Goal: Task Accomplishment & Management: Manage account settings

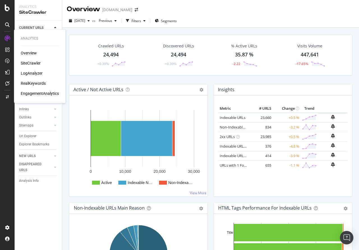
click at [30, 81] on div "RealKeywords" at bounding box center [33, 84] width 25 height 6
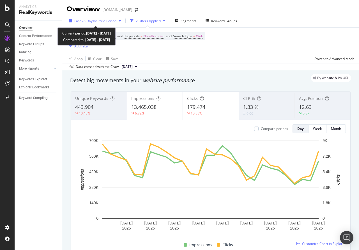
click at [105, 20] on span "vs Prev. Period" at bounding box center [105, 21] width 22 height 5
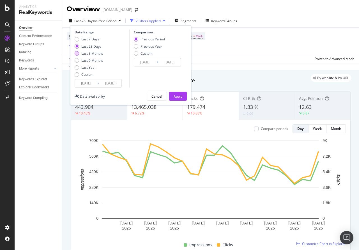
click at [77, 53] on div "Last 3 Months" at bounding box center [77, 53] width 4 height 4
type input "2025/02/16"
type input "2025/05/18"
type input "2025/05/19"
click at [177, 97] on div "Apply" at bounding box center [178, 96] width 9 height 5
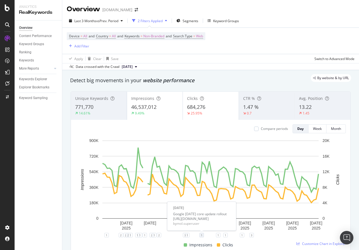
click at [201, 236] on div "1" at bounding box center [202, 235] width 4 height 4
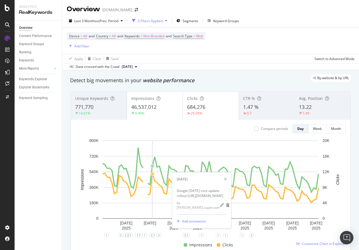
click at [58, 148] on div "Overview Content Performance Keyword Groups Ranking Keywords More Reports Count…" at bounding box center [38, 135] width 47 height 230
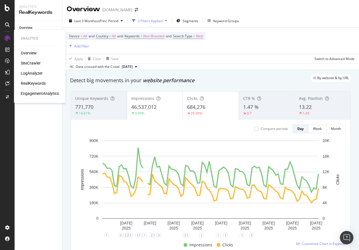
click at [35, 73] on div "LogAnalyzer" at bounding box center [32, 73] width 22 height 6
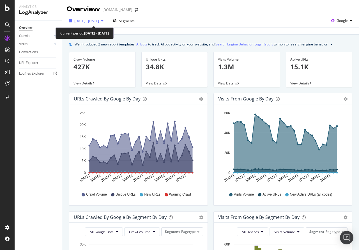
click at [99, 21] on span "2025 Jul. 22nd - Aug. 20th" at bounding box center [86, 21] width 25 height 5
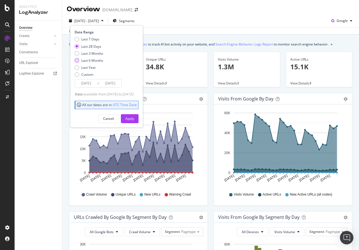
click at [76, 61] on div "Last 6 Months" at bounding box center [77, 60] width 4 height 4
type input "2025/02/21"
click at [134, 119] on div "Apply" at bounding box center [129, 118] width 9 height 5
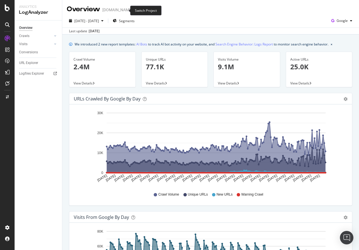
click at [132, 11] on span at bounding box center [136, 10] width 8 height 4
click at [135, 10] on icon "arrow-right-arrow-left" at bounding box center [136, 10] width 3 height 4
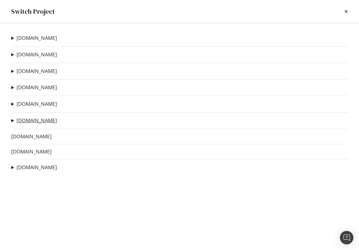
click at [27, 122] on link "MutuiOnline.it" at bounding box center [37, 121] width 40 height 6
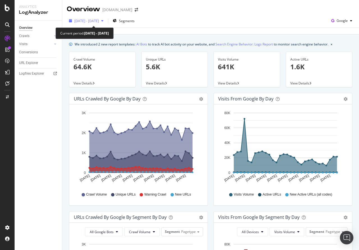
click at [86, 20] on span "2025 Jul. 22nd - Aug. 20th" at bounding box center [86, 21] width 25 height 5
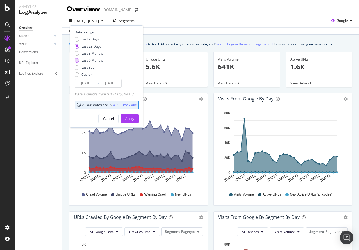
click at [78, 59] on div "Last 6 Months" at bounding box center [77, 60] width 4 height 4
type input "2025/02/21"
click at [134, 119] on div "Apply" at bounding box center [129, 118] width 9 height 5
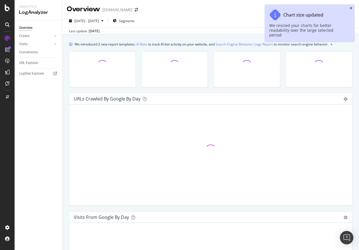
click at [351, 9] on icon "close toast" at bounding box center [351, 8] width 3 height 3
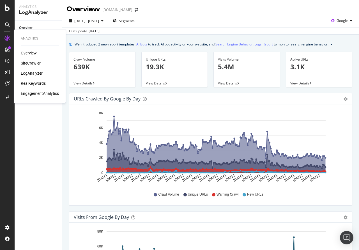
click at [29, 64] on div "SiteCrawler" at bounding box center [31, 63] width 20 height 6
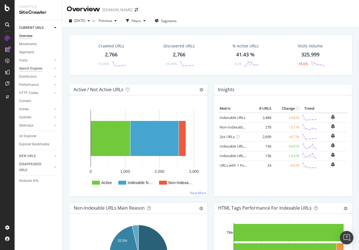
click at [38, 68] on div "Search Engines" at bounding box center [30, 69] width 23 height 6
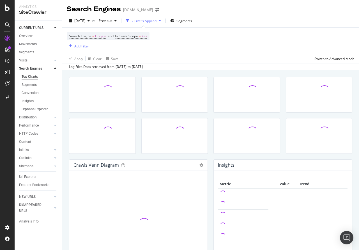
click at [29, 77] on div "Top Charts" at bounding box center [30, 77] width 16 height 6
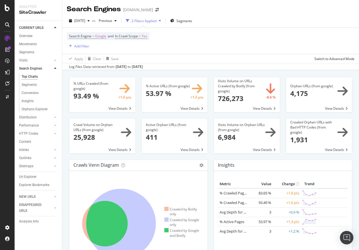
click at [134, 9] on div "MutuiOnline.it" at bounding box center [138, 10] width 30 height 6
click at [156, 11] on icon "arrow-right-arrow-left" at bounding box center [157, 10] width 3 height 4
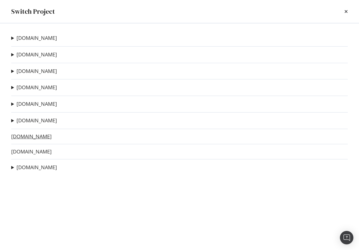
click at [17, 139] on link "SOSTariffe.it" at bounding box center [31, 137] width 40 height 6
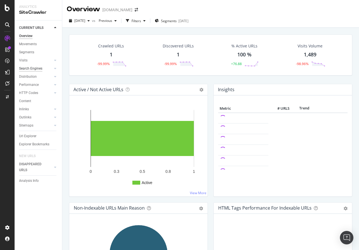
click at [26, 68] on div "Search Engines" at bounding box center [30, 69] width 23 height 6
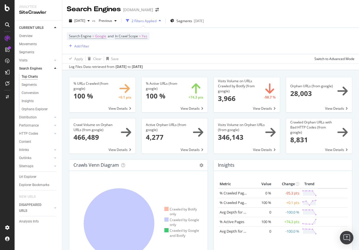
click at [157, 20] on div "2 Filters Applied" at bounding box center [144, 21] width 25 height 5
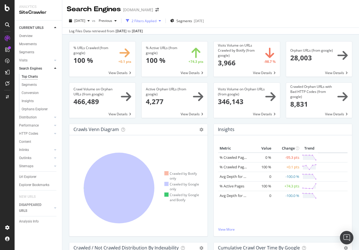
click at [163, 20] on div "button" at bounding box center [160, 20] width 7 height 3
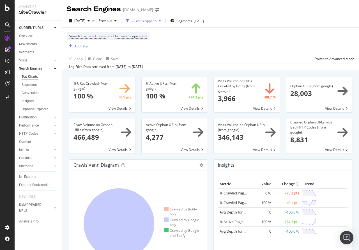
click at [299, 17] on div "2025 Jul. 31st vs Previous 2 Filters Applied Segments 2025-05-28" at bounding box center [210, 21] width 297 height 11
click at [249, 39] on div "Search Engine = Google and In Crawl Scope = Yes Add Filter" at bounding box center [211, 41] width 288 height 26
click at [92, 20] on div "button" at bounding box center [88, 20] width 7 height 3
click at [156, 10] on icon "arrow-right-arrow-left" at bounding box center [157, 10] width 3 height 4
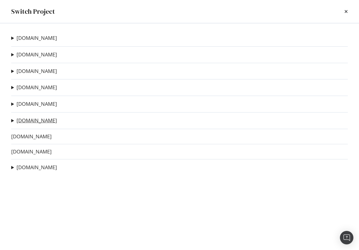
click at [23, 119] on link "MutuiOnline.it" at bounding box center [37, 121] width 40 height 6
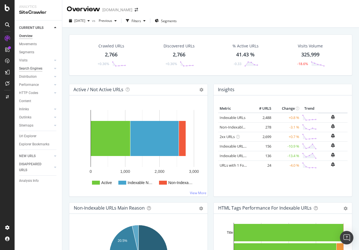
click at [25, 70] on div "Search Engines" at bounding box center [30, 69] width 23 height 6
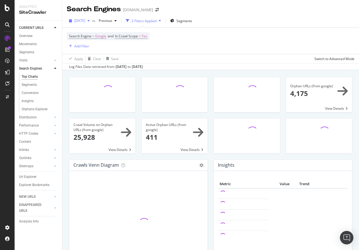
click at [90, 21] on icon "button" at bounding box center [89, 20] width 2 height 3
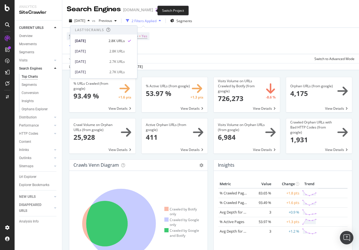
click at [153, 9] on span at bounding box center [157, 10] width 8 height 4
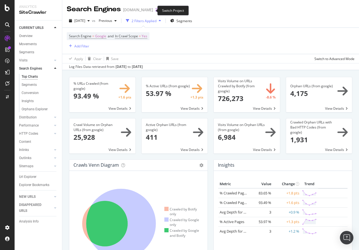
click at [156, 10] on icon "arrow-right-arrow-left" at bounding box center [157, 10] width 3 height 4
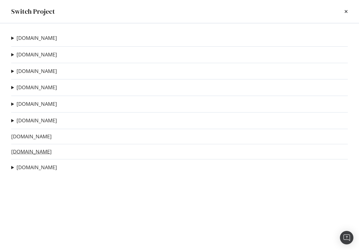
click at [22, 152] on link "Prestitionline.it" at bounding box center [31, 152] width 40 height 6
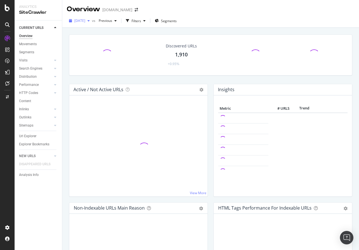
click at [90, 22] on icon "button" at bounding box center [89, 20] width 2 height 3
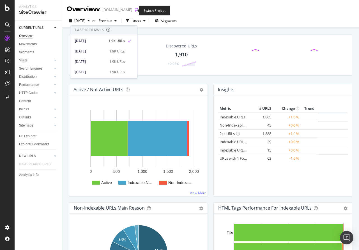
click at [135, 10] on icon "arrow-right-arrow-left" at bounding box center [136, 10] width 3 height 4
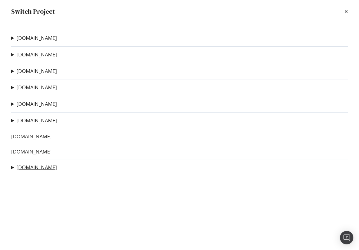
click at [27, 170] on link "[DOMAIN_NAME]" at bounding box center [37, 167] width 40 height 6
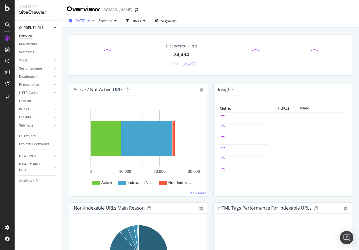
click at [90, 21] on icon "button" at bounding box center [89, 20] width 2 height 3
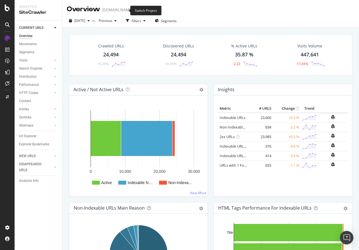
click at [132, 10] on span at bounding box center [136, 10] width 8 height 4
click at [135, 10] on icon "arrow-right-arrow-left" at bounding box center [136, 10] width 3 height 4
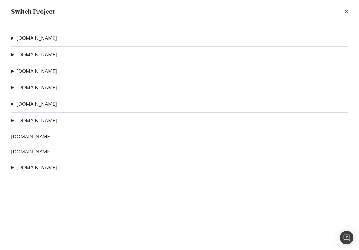
click at [25, 153] on link "Prestitionline.it" at bounding box center [31, 152] width 40 height 6
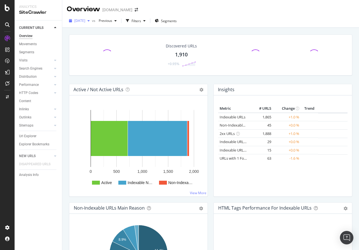
click at [92, 20] on div "button" at bounding box center [88, 20] width 7 height 3
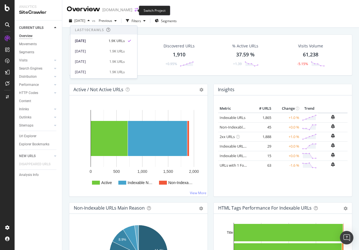
click at [135, 11] on icon "arrow-right-arrow-left" at bounding box center [136, 10] width 3 height 4
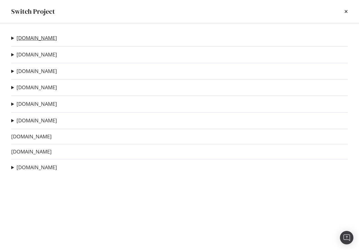
click at [26, 39] on link "lelynx.fr" at bounding box center [37, 38] width 40 height 6
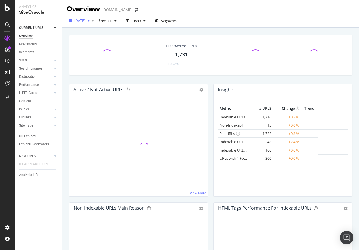
click at [92, 21] on div "button" at bounding box center [88, 20] width 7 height 3
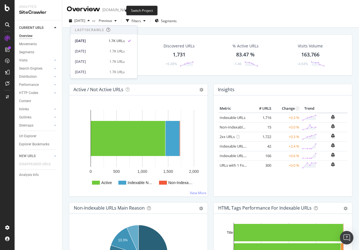
click at [132, 11] on span at bounding box center [136, 10] width 8 height 4
click at [135, 11] on icon "arrow-right-arrow-left" at bounding box center [136, 10] width 3 height 4
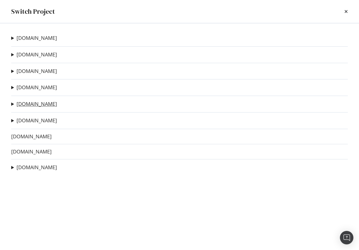
click at [24, 104] on link "rastreator.com" at bounding box center [37, 104] width 40 height 6
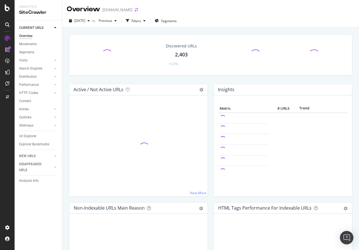
click at [135, 10] on icon "arrow-right-arrow-left" at bounding box center [136, 10] width 3 height 4
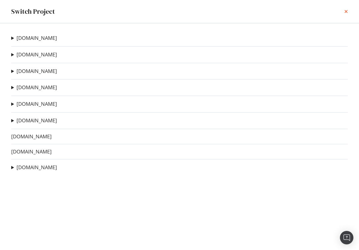
click at [344, 10] on div "Switch Project" at bounding box center [179, 12] width 337 height 10
click at [345, 12] on icon "times" at bounding box center [346, 11] width 3 height 4
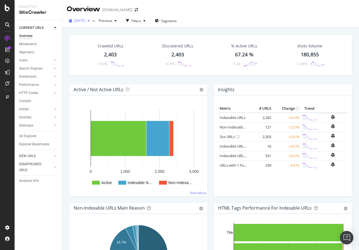
click at [85, 22] on span "[DATE]" at bounding box center [79, 20] width 11 height 5
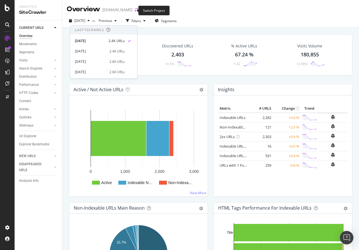
click at [135, 10] on icon "arrow-right-arrow-left" at bounding box center [136, 10] width 3 height 4
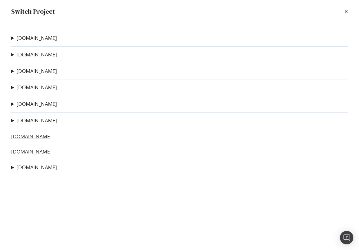
click at [35, 136] on link "SOSTariffe.it" at bounding box center [31, 137] width 40 height 6
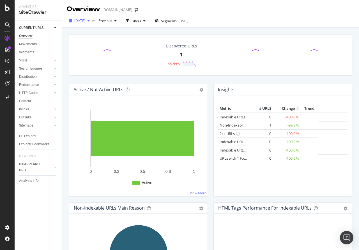
click at [85, 20] on span "[DATE]" at bounding box center [79, 20] width 11 height 5
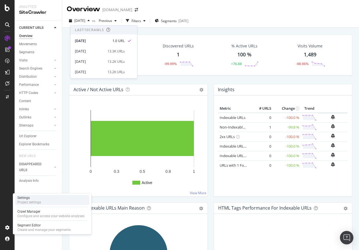
click at [28, 200] on div "Project settings" at bounding box center [29, 202] width 24 height 4
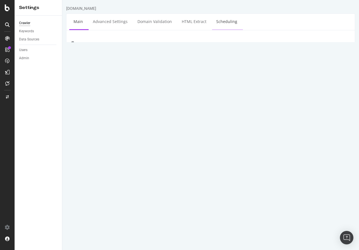
click at [219, 20] on link "Scheduling" at bounding box center [226, 21] width 29 height 15
click at [191, 22] on link "HTML Extract" at bounding box center [194, 21] width 33 height 15
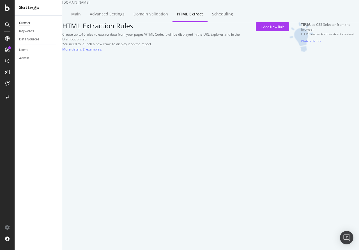
select select "list"
select select "count"
select select "d"
select select "fr_full_year"
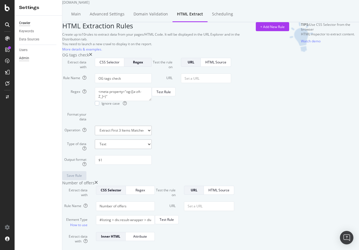
click at [22, 59] on div "Admin" at bounding box center [24, 58] width 10 height 6
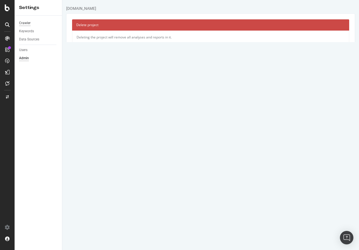
click at [22, 22] on div "Crawler" at bounding box center [25, 23] width 12 height 6
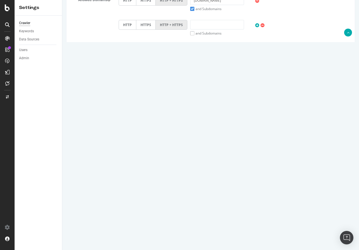
scroll to position [207, 0]
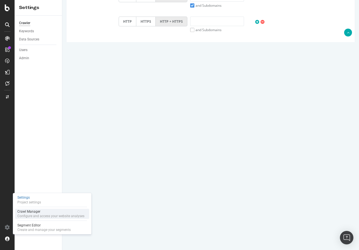
click at [29, 210] on div "Crawl Manager" at bounding box center [50, 211] width 67 height 4
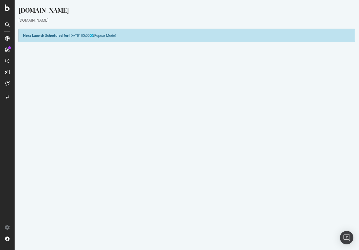
click at [185, 150] on button "Yes! Start Now" at bounding box center [180, 151] width 35 height 9
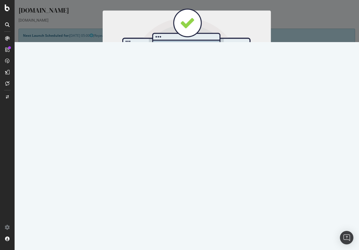
click at [195, 92] on button "Start Now" at bounding box center [197, 93] width 25 height 10
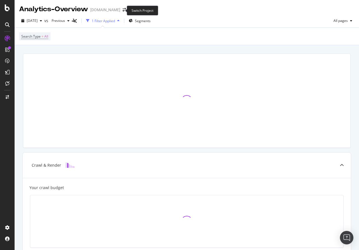
click at [120, 12] on span at bounding box center [124, 10] width 8 height 4
click at [123, 10] on icon "arrow-right-arrow-left" at bounding box center [124, 10] width 3 height 4
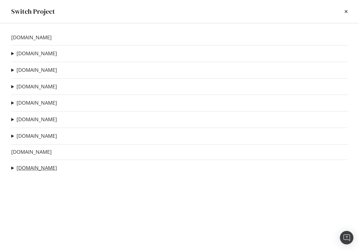
click at [27, 169] on link "[DOMAIN_NAME]" at bounding box center [37, 168] width 40 height 6
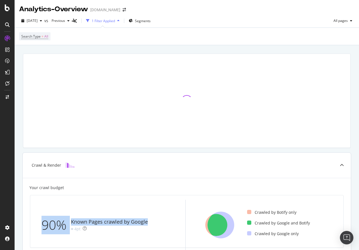
drag, startPoint x: 45, startPoint y: 227, endPoint x: 156, endPoint y: 225, distance: 110.6
click at [156, 225] on div "90% Known Pages crawled by Google 4pt" at bounding box center [107, 225] width 144 height 51
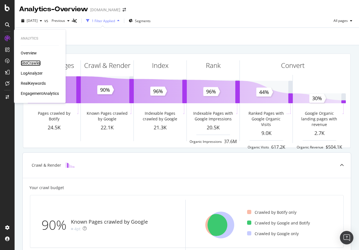
click at [31, 63] on div "SiteCrawler" at bounding box center [31, 63] width 20 height 6
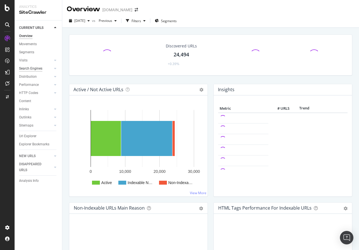
click at [28, 68] on div "Search Engines" at bounding box center [30, 69] width 23 height 6
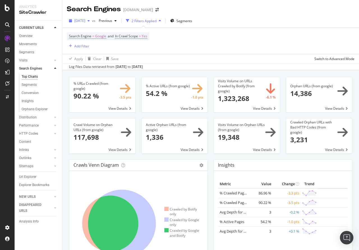
click at [85, 22] on span "[DATE]" at bounding box center [79, 20] width 11 height 5
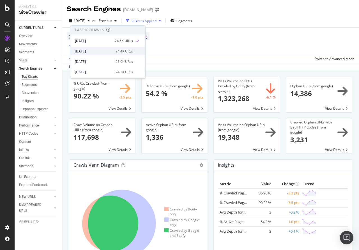
click at [89, 52] on div "2025 Jun. 30th" at bounding box center [93, 51] width 37 height 5
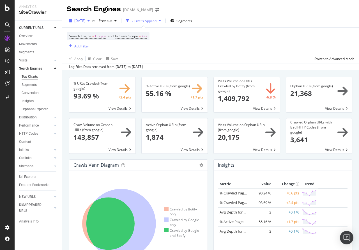
click at [85, 21] on span "2025 Jun. 30th" at bounding box center [79, 20] width 11 height 5
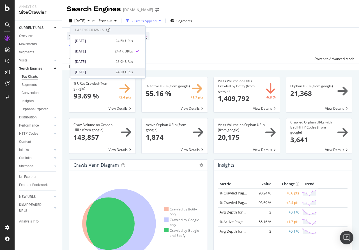
click at [82, 72] on div "2025 Apr. 30th" at bounding box center [93, 72] width 37 height 5
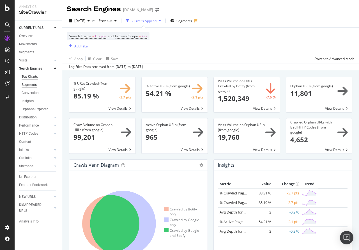
click at [34, 85] on div "Segments" at bounding box center [29, 85] width 15 height 6
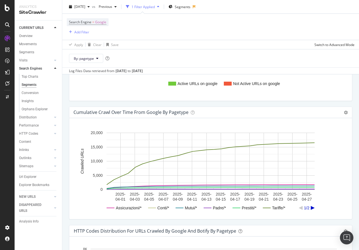
scroll to position [458, 0]
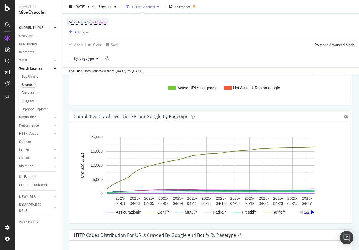
click at [314, 212] on icon "A chart." at bounding box center [313, 212] width 4 height 4
click at [300, 212] on icon "A chart." at bounding box center [301, 212] width 4 height 4
click at [28, 77] on div "Top Charts" at bounding box center [30, 77] width 17 height 6
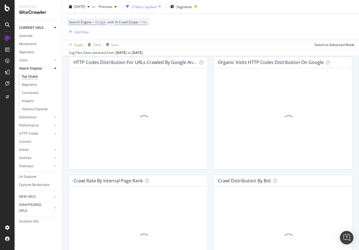
scroll to position [440, 0]
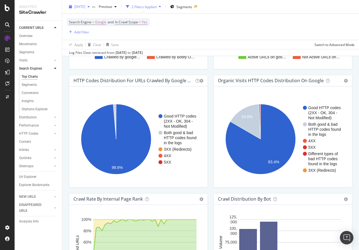
click at [90, 6] on icon "button" at bounding box center [89, 6] width 2 height 3
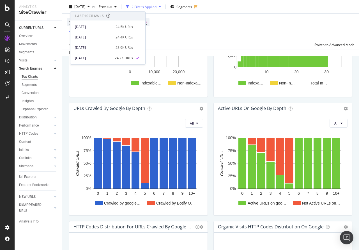
scroll to position [268, 0]
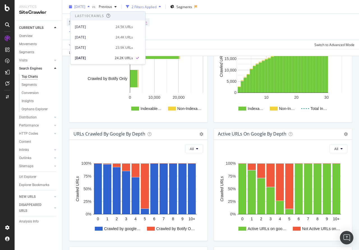
click at [85, 6] on span "2025 Apr. 30th" at bounding box center [79, 6] width 11 height 5
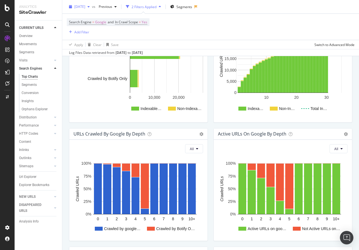
click at [90, 6] on icon "button" at bounding box center [89, 6] width 2 height 3
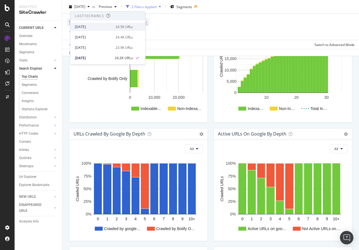
click at [83, 27] on div "[DATE]" at bounding box center [93, 26] width 37 height 5
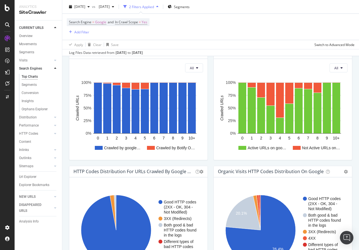
scroll to position [401, 0]
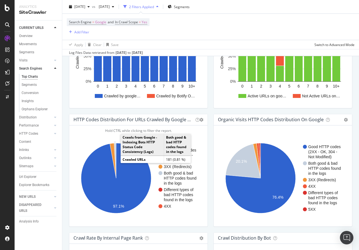
click at [116, 148] on icon "A chart." at bounding box center [115, 160] width 2 height 35
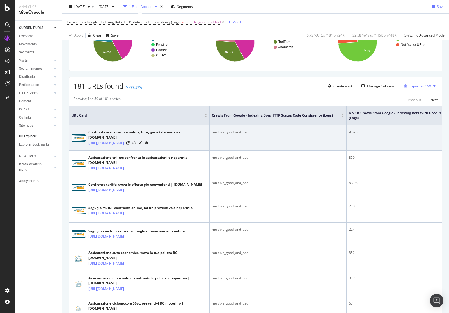
scroll to position [64, 0]
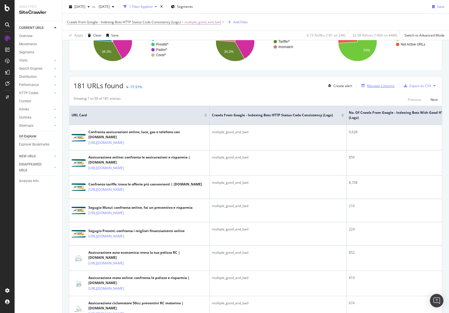
click at [359, 85] on div "Manage Columns" at bounding box center [381, 85] width 28 height 5
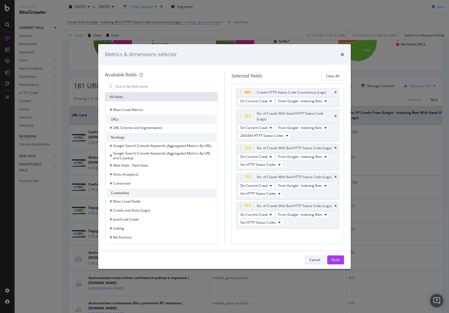
click at [313, 250] on div "Cancel" at bounding box center [315, 259] width 11 height 5
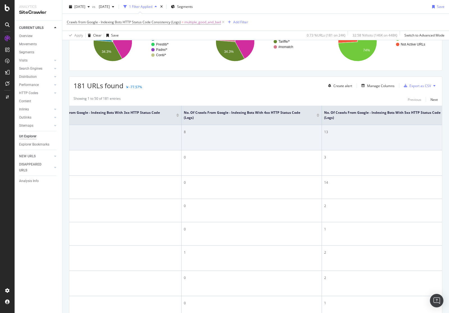
scroll to position [0, 466]
drag, startPoint x: 313, startPoint y: 131, endPoint x: 284, endPoint y: 133, distance: 29.2
click at [283, 134] on tr "Confronta assicurazioni online, luce, gas e telefono con Segugio.it https://www…" at bounding box center [22, 137] width 839 height 25
drag, startPoint x: 159, startPoint y: 134, endPoint x: 175, endPoint y: 136, distance: 15.8
click at [177, 135] on tr "Confronta assicurazioni online, luce, gas e telefono con Segugio.it https://www…" at bounding box center [22, 137] width 839 height 25
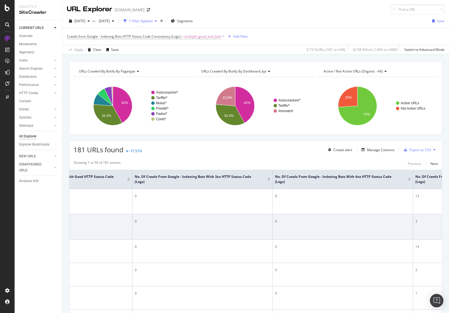
scroll to position [0, 0]
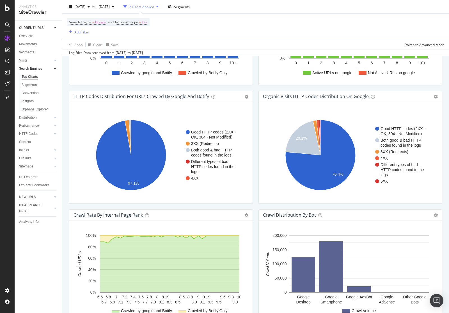
scroll to position [424, 0]
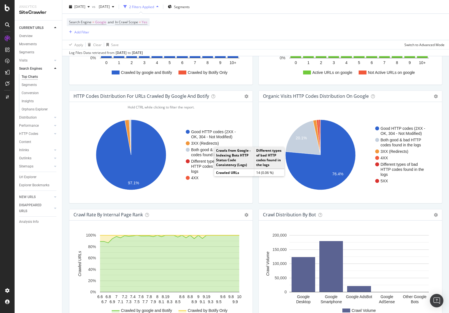
click at [206, 166] on text "HTTP codes found in the" at bounding box center [213, 166] width 44 height 4
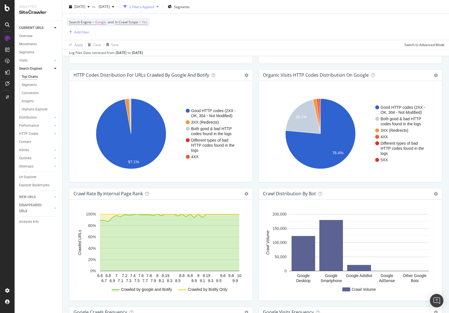
scroll to position [446, 0]
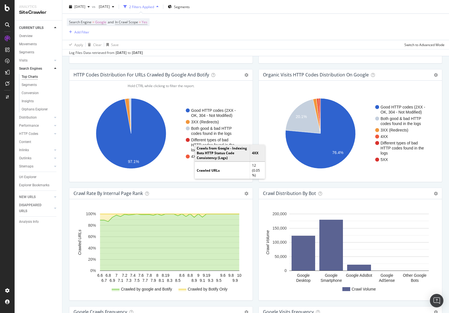
click at [192, 157] on text "4XX" at bounding box center [195, 156] width 8 height 4
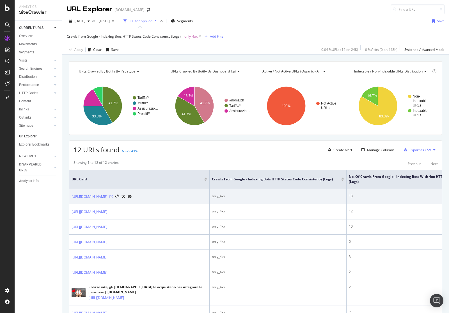
click at [113, 197] on icon at bounding box center [110, 196] width 3 height 3
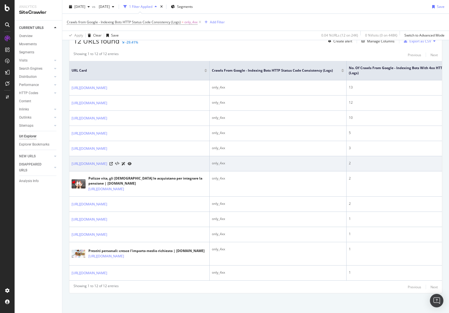
scroll to position [155, 0]
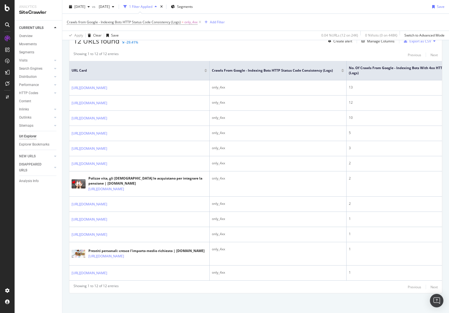
click at [29, 242] on div "CURRENT URLS Overview Movements Segments Visits Analysis Orphan URLs Search Eng…" at bounding box center [38, 166] width 47 height 292
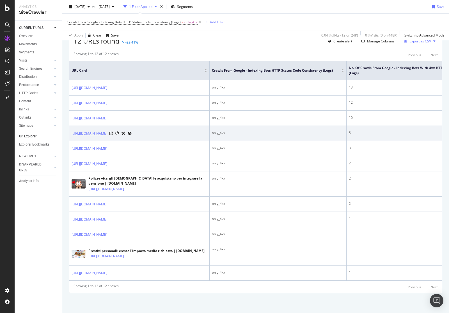
click at [107, 131] on link "https://tariffe.segugio.it/adsl-energia-gas/telecom-italia/area-clienti.aspx" at bounding box center [90, 134] width 36 height 6
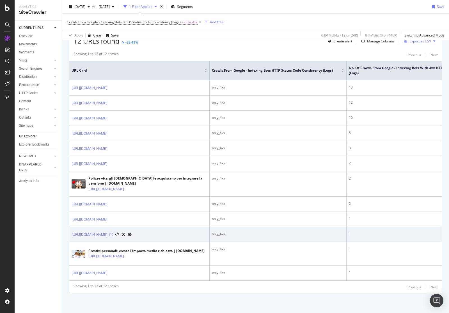
click at [113, 233] on icon at bounding box center [110, 234] width 3 height 3
click at [107, 232] on link "[URL][DOMAIN_NAME]" at bounding box center [90, 235] width 36 height 6
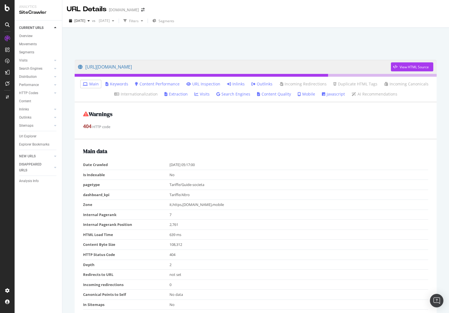
click at [238, 84] on link "Inlinks" at bounding box center [236, 84] width 18 height 6
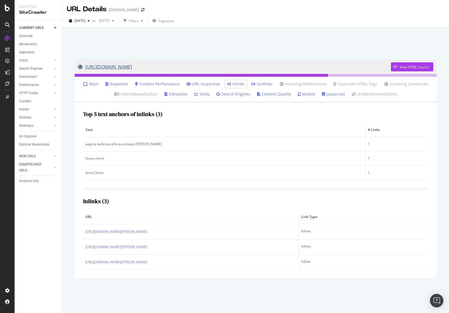
click at [188, 66] on link "[URL][DOMAIN_NAME]" at bounding box center [234, 67] width 313 height 14
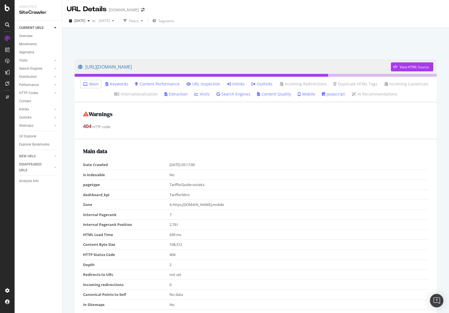
click at [236, 83] on link "Inlinks" at bounding box center [236, 84] width 18 height 6
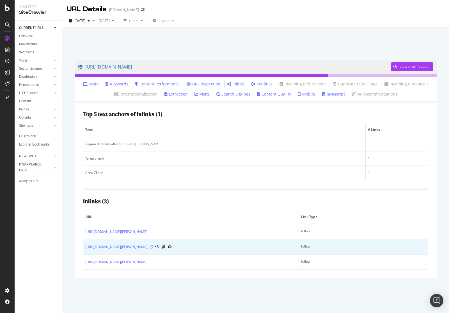
click at [153, 247] on icon at bounding box center [151, 246] width 3 height 3
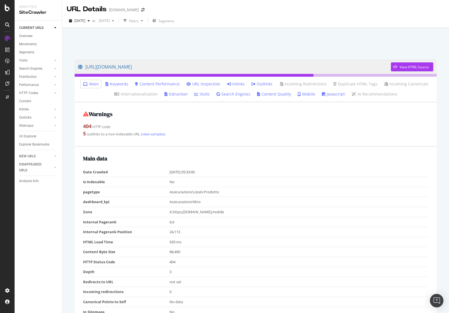
click at [236, 83] on link "Inlinks" at bounding box center [236, 84] width 18 height 6
